Goal: Task Accomplishment & Management: Use online tool/utility

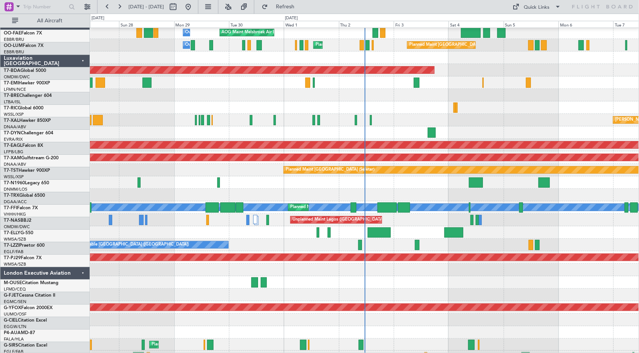
scroll to position [1348, 0]
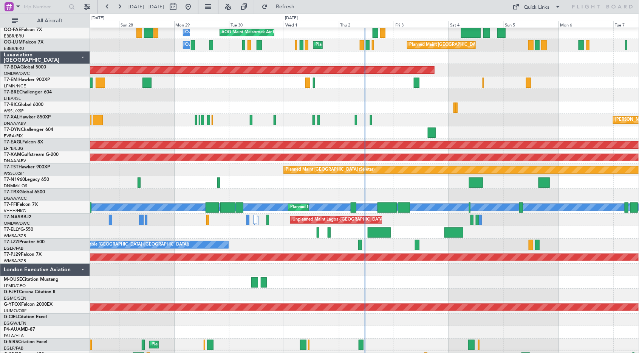
click at [471, 223] on div at bounding box center [471, 220] width 3 height 10
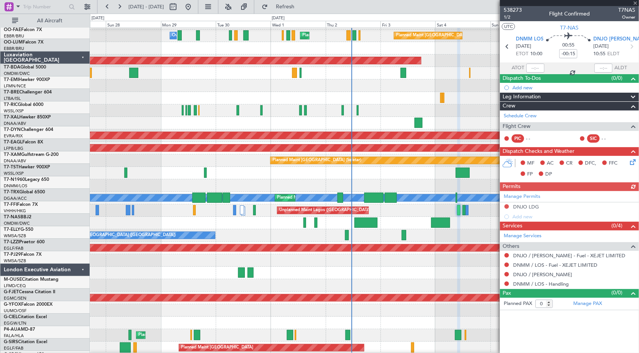
scroll to position [1358, 0]
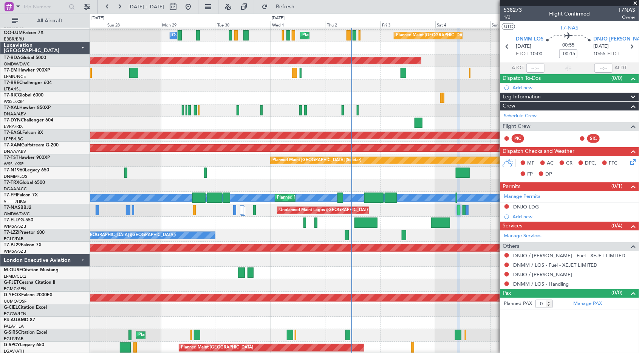
click at [467, 215] on div at bounding box center [466, 210] width 3 height 10
type input "7"
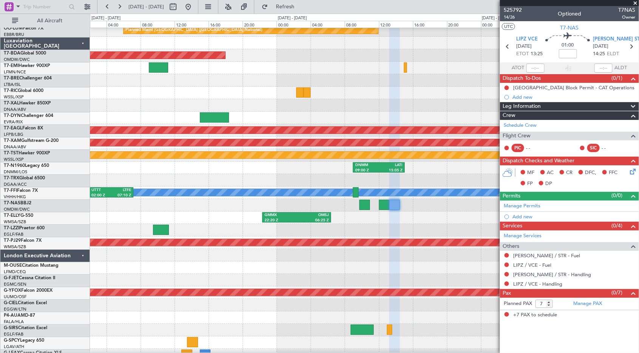
scroll to position [1363, 0]
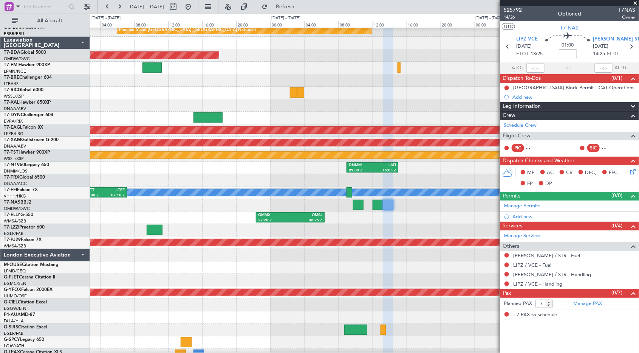
click at [355, 207] on div at bounding box center [358, 204] width 11 height 10
click at [357, 204] on div at bounding box center [358, 204] width 11 height 10
type input "-00:15"
type input "0"
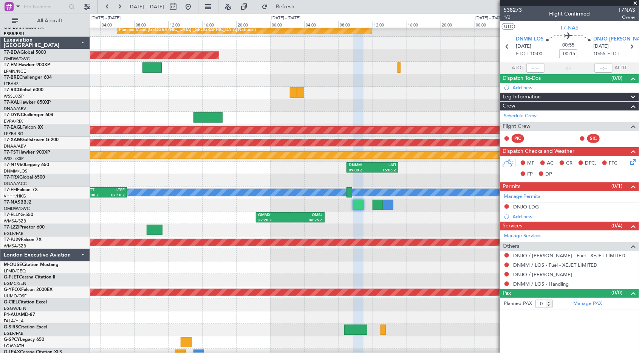
click at [377, 206] on div at bounding box center [378, 204] width 10 height 10
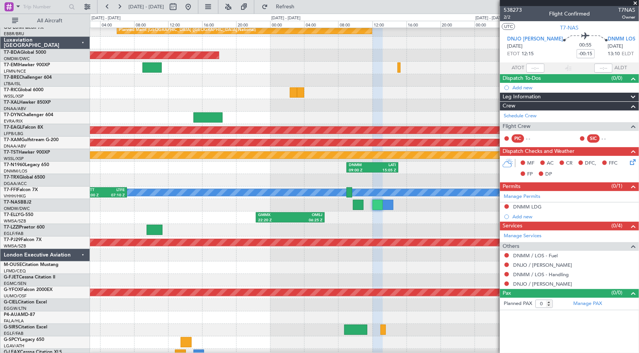
click at [388, 209] on div at bounding box center [388, 204] width 11 height 10
type input "7"
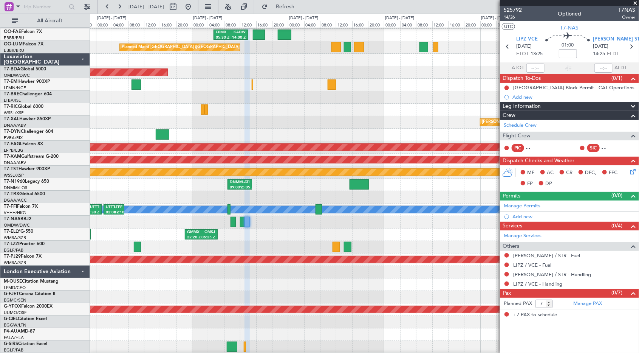
scroll to position [1344, 0]
